Goal: Navigation & Orientation: Go to known website

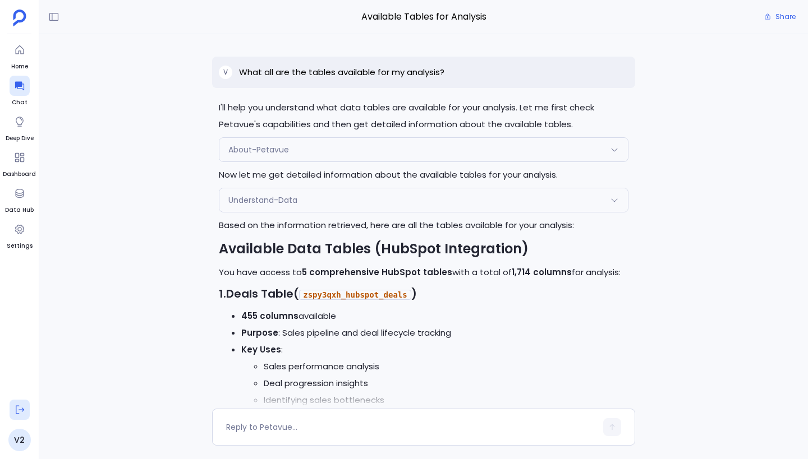
click at [25, 404] on icon at bounding box center [19, 409] width 11 height 11
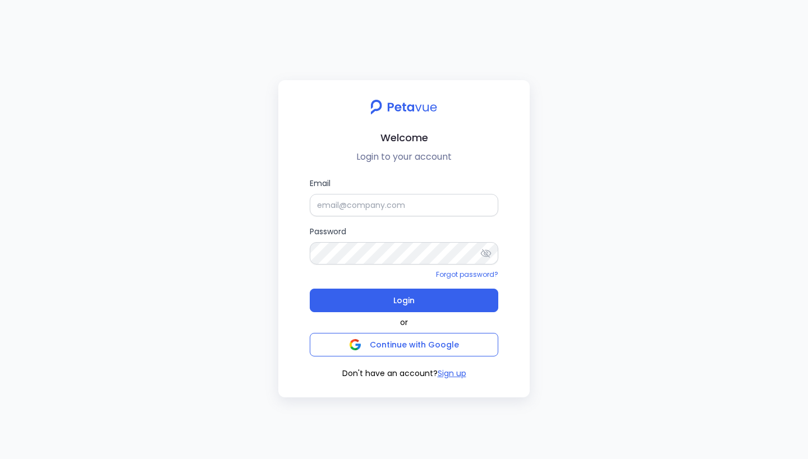
click at [426, 175] on div "Welcome Login to your account Email Password Forgot password? Login or Continue…" at bounding box center [404, 229] width 808 height 459
click at [380, 206] on input "Email" at bounding box center [404, 205] width 188 height 22
paste input "[EMAIL_ADDRESS][DOMAIN_NAME]"
type input "[EMAIL_ADDRESS][DOMAIN_NAME]"
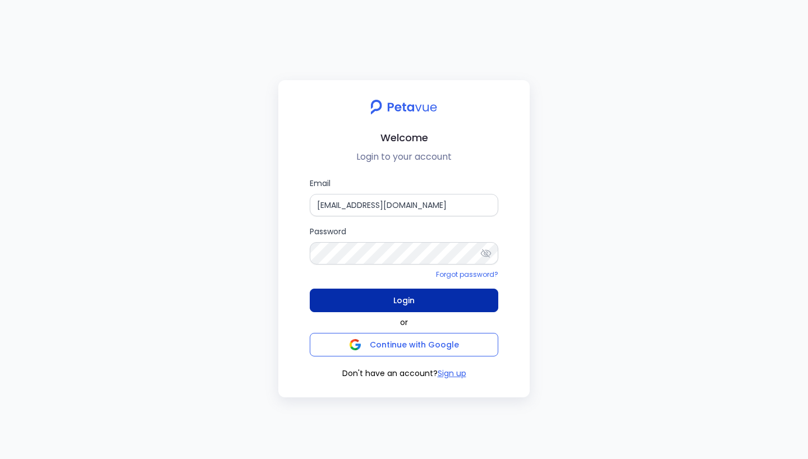
click at [385, 293] on button "Login" at bounding box center [404, 301] width 188 height 24
